Goal: Task Accomplishment & Management: Use online tool/utility

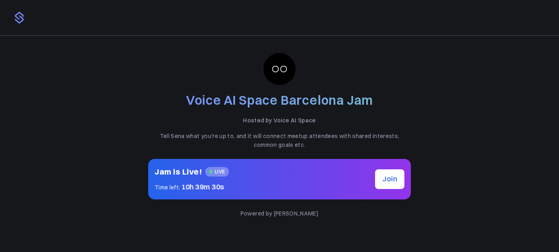
click at [289, 135] on p "Tell Sena what you're up to, and it will connect meetup attendees with shared i…" at bounding box center [279, 141] width 263 height 18
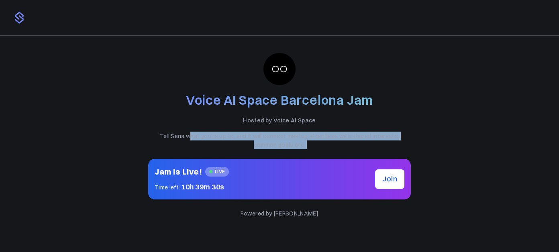
click at [289, 135] on p "Tell Sena what you're up to, and it will connect meetup attendees with shared i…" at bounding box center [279, 141] width 263 height 18
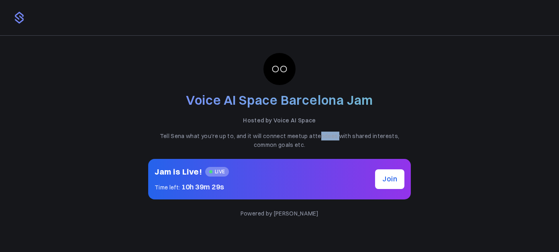
click at [289, 135] on p "Tell Sena what you're up to, and it will connect meetup attendees with shared i…" at bounding box center [279, 141] width 263 height 18
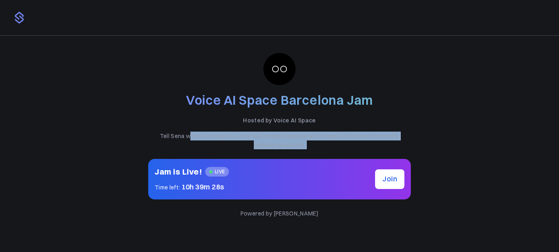
click at [398, 186] on button "Join" at bounding box center [389, 179] width 29 height 20
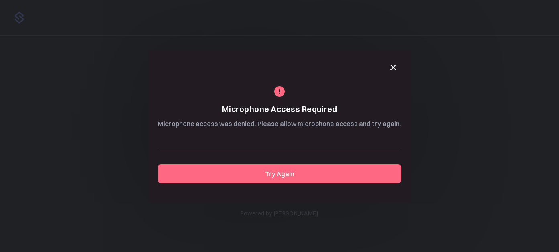
click at [389, 63] on icon "button" at bounding box center [393, 68] width 10 height 10
